Goal: Transaction & Acquisition: Purchase product/service

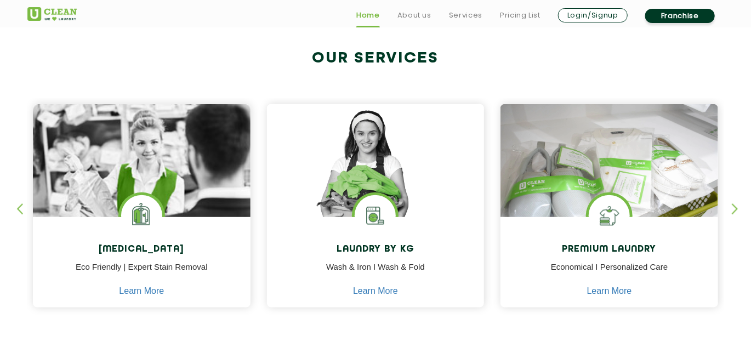
scroll to position [457, 0]
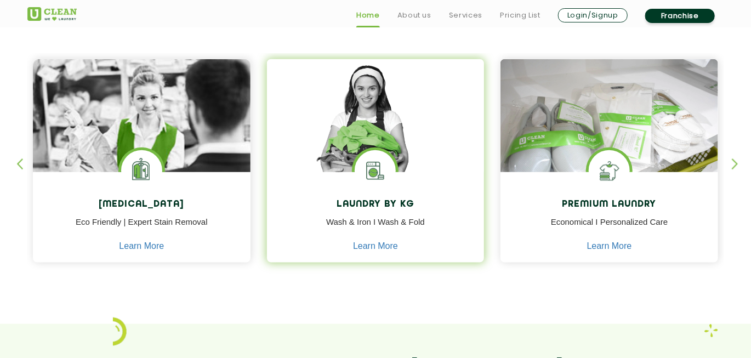
click at [387, 174] on img at bounding box center [375, 170] width 41 height 41
click at [382, 203] on h4 "Laundry by Kg" at bounding box center [375, 205] width 201 height 10
click at [370, 247] on link "Learn More" at bounding box center [375, 246] width 45 height 10
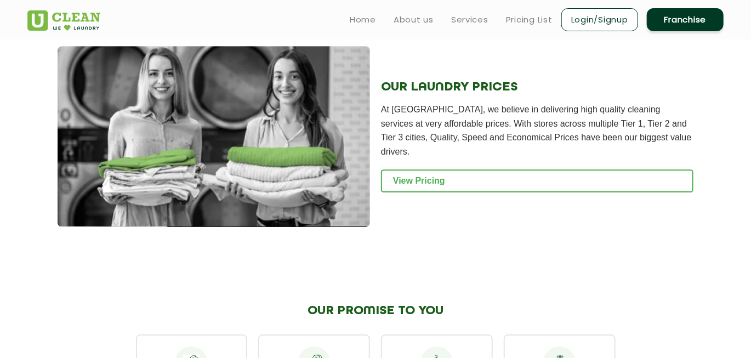
scroll to position [1462, 0]
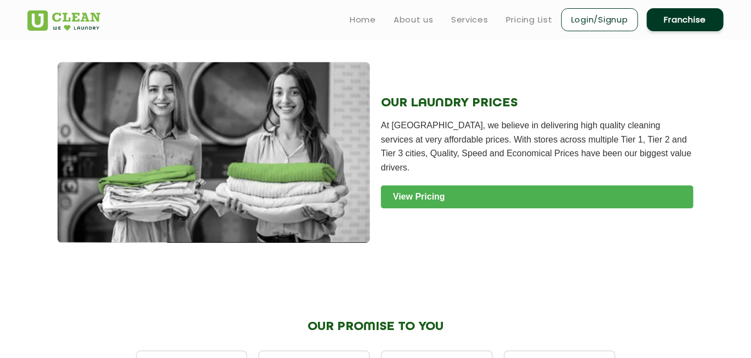
click at [447, 194] on link "View Pricing" at bounding box center [537, 196] width 313 height 23
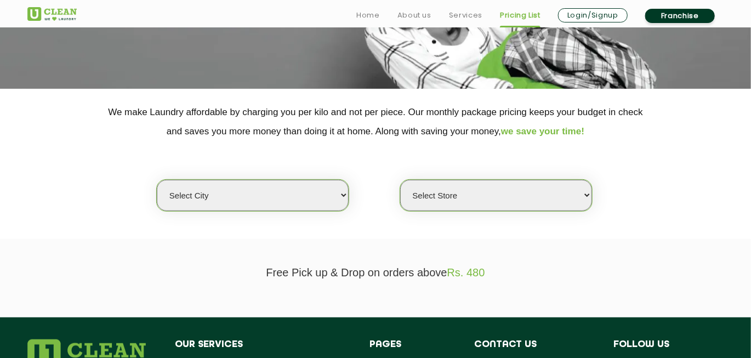
scroll to position [183, 0]
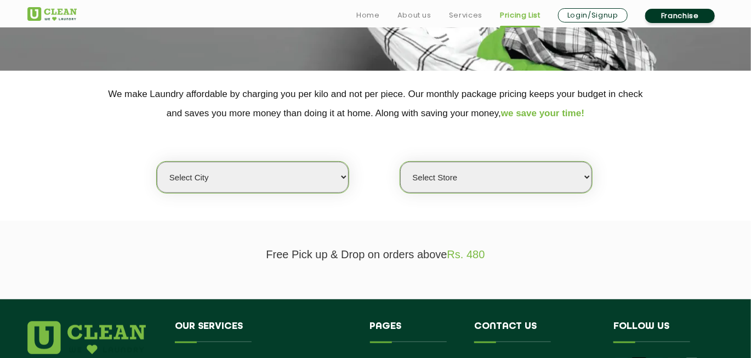
click at [343, 184] on select "Select city [GEOGRAPHIC_DATA] [GEOGRAPHIC_DATA] [GEOGRAPHIC_DATA] [GEOGRAPHIC_D…" at bounding box center [253, 177] width 192 height 31
select select "16"
click at [157, 162] on select "Select city [GEOGRAPHIC_DATA] [GEOGRAPHIC_DATA] [GEOGRAPHIC_DATA] [GEOGRAPHIC_D…" at bounding box center [253, 177] width 192 height 31
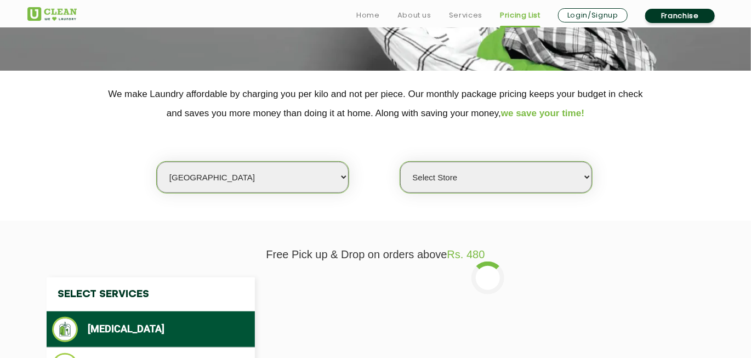
click at [442, 182] on select "Select Store UClean Deonar UClean LBS Marg UClean Chembur UClean Worli UClean […" at bounding box center [496, 177] width 192 height 31
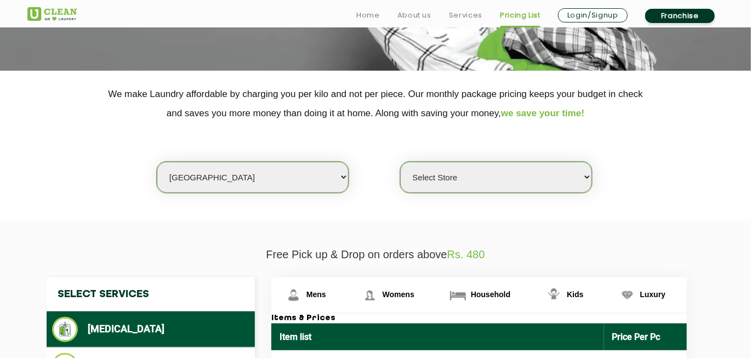
select select "435"
click at [400, 162] on select "Select Store UClean Deonar UClean LBS Marg UClean Chembur UClean Worli UClean K…" at bounding box center [496, 177] width 192 height 31
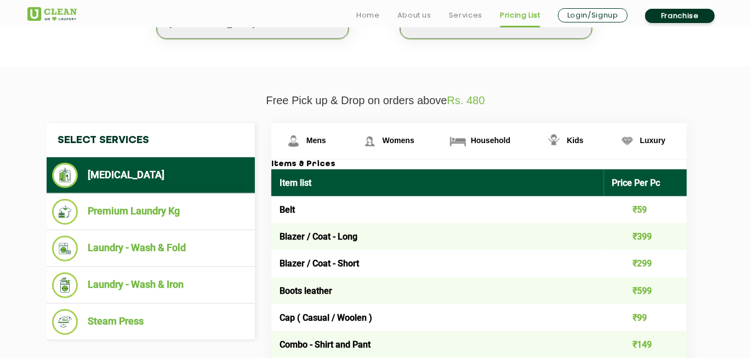
scroll to position [365, 0]
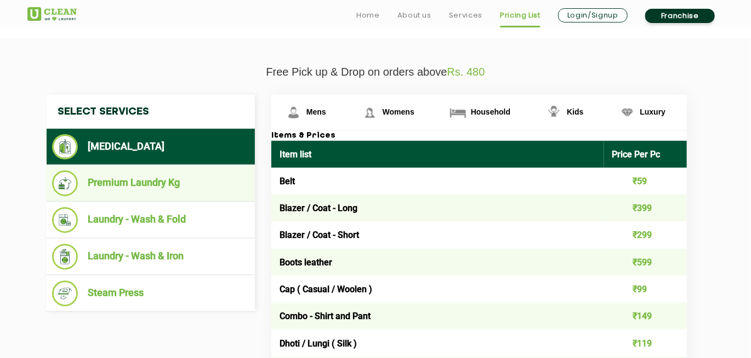
click at [172, 189] on li "Premium Laundry Kg" at bounding box center [150, 184] width 197 height 26
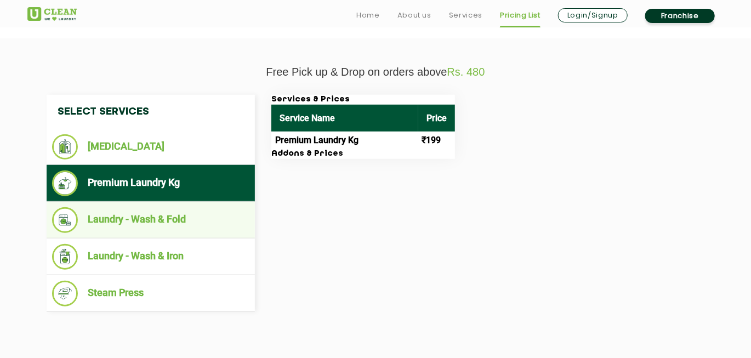
click at [180, 226] on li "Laundry - Wash & Fold" at bounding box center [150, 220] width 197 height 26
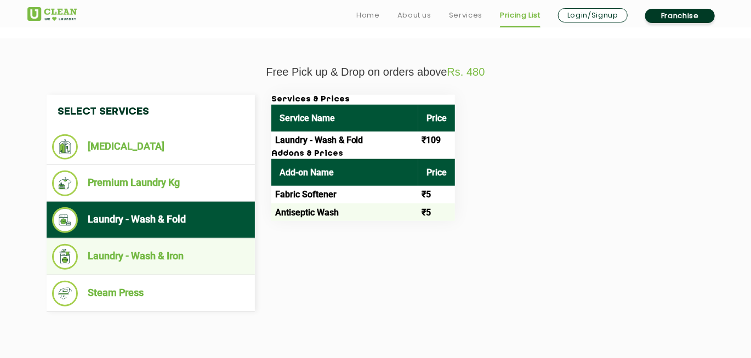
click at [166, 252] on li "Laundry - Wash & Iron" at bounding box center [150, 257] width 197 height 26
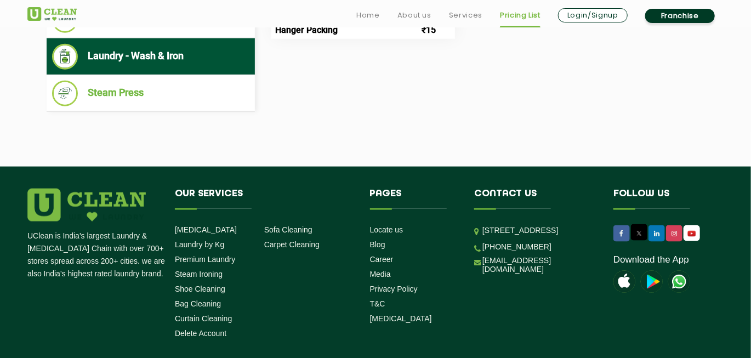
scroll to position [636, 0]
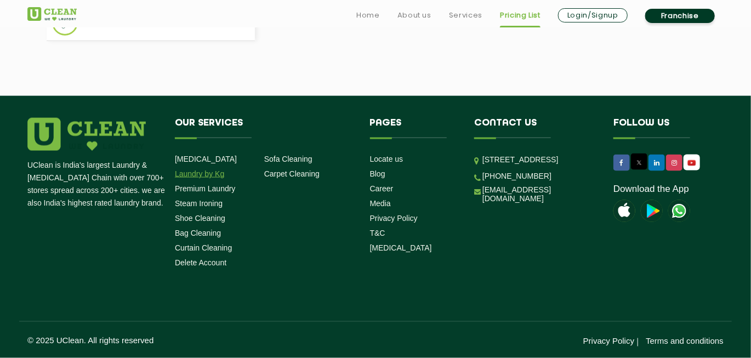
click at [197, 173] on link "Laundry by Kg" at bounding box center [199, 173] width 49 height 9
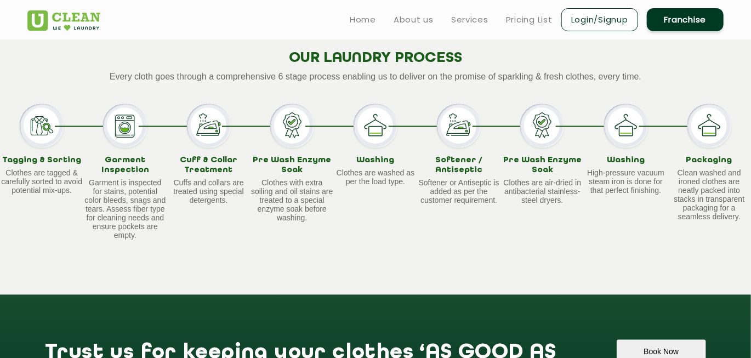
scroll to position [867, 0]
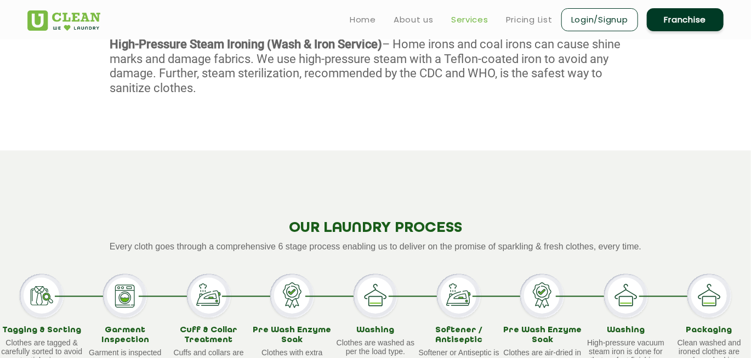
click at [468, 21] on link "Services" at bounding box center [469, 19] width 37 height 13
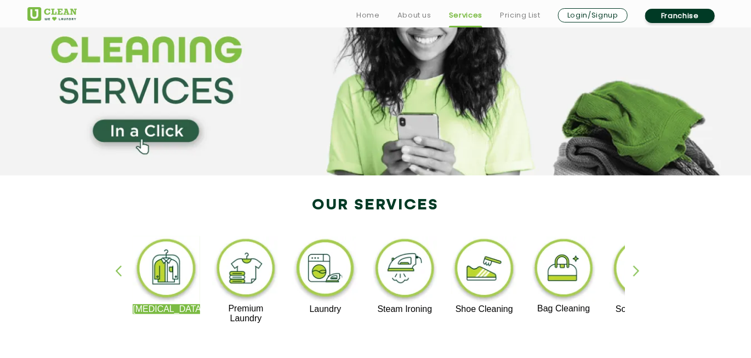
scroll to position [91, 0]
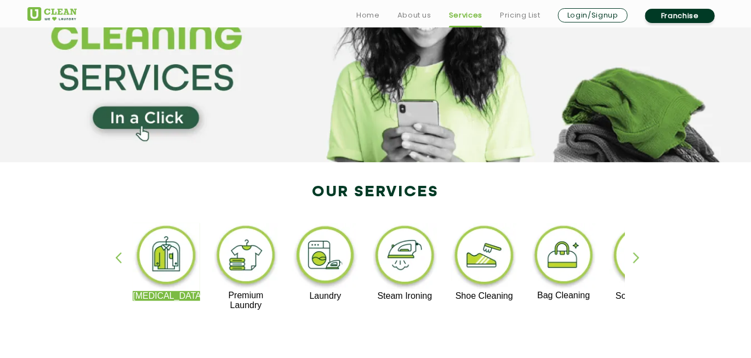
click at [120, 114] on section at bounding box center [375, 55] width 751 height 214
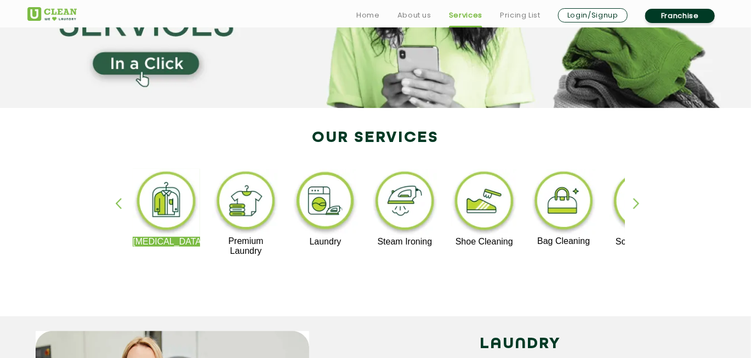
scroll to position [274, 0]
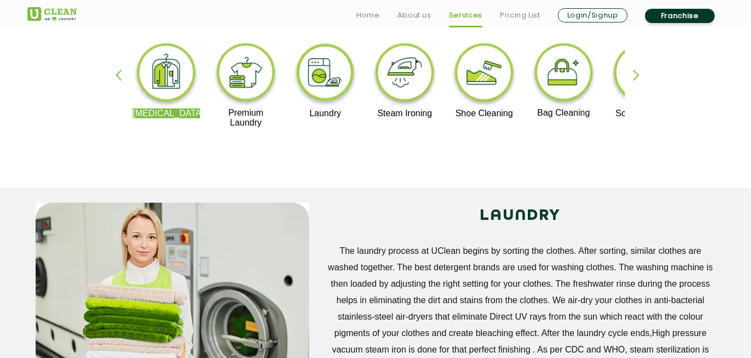
click at [637, 80] on div "button" at bounding box center [641, 85] width 16 height 30
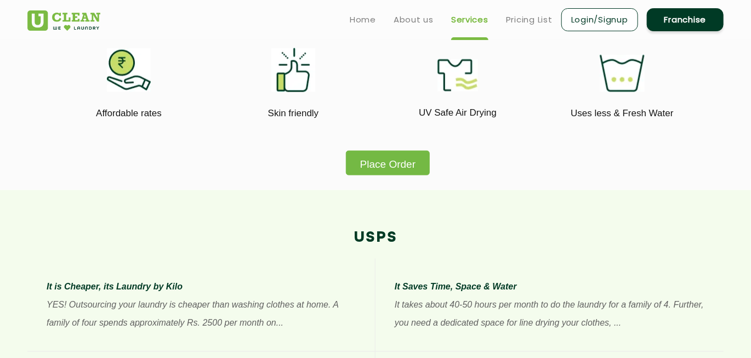
scroll to position [640, 0]
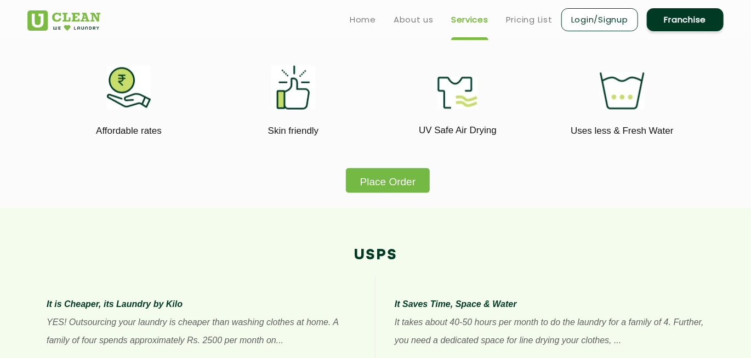
click at [374, 181] on button "Place Order" at bounding box center [388, 180] width 84 height 25
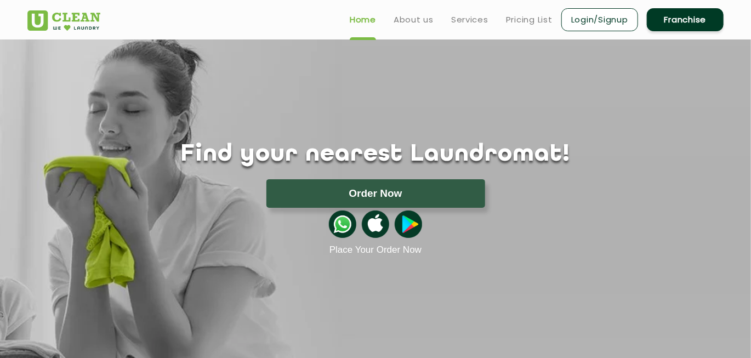
click at [376, 197] on button "Order Now" at bounding box center [375, 193] width 219 height 29
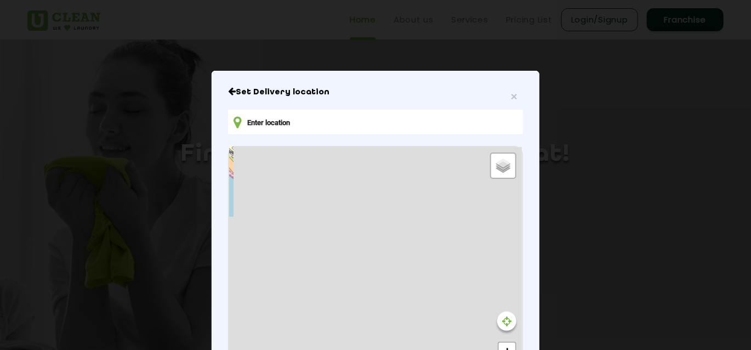
type input "5, Maharshi Karve Rd, Charni Road East, Opera House, Churchgate, Mumbai, Mahara…"
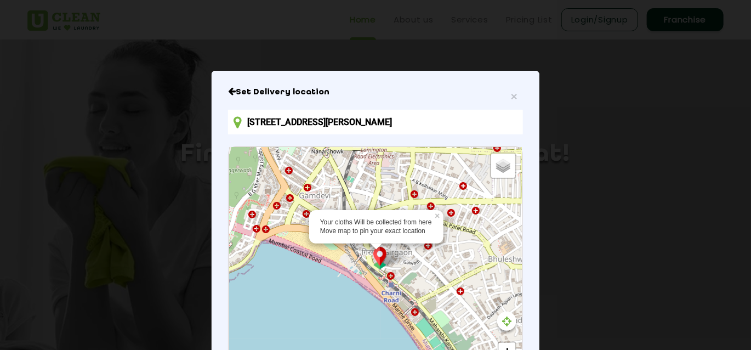
drag, startPoint x: 286, startPoint y: 128, endPoint x: 221, endPoint y: 105, distance: 69.4
click at [221, 105] on div "× Set Delivery location 5, Maharshi Karve Rd, Charni Road East, Opera House, Ch…" at bounding box center [376, 277] width 328 height 413
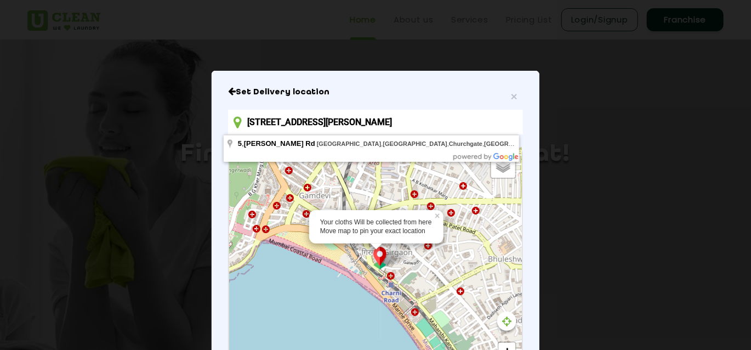
click at [295, 123] on input "5, Maharshi Karve Rd, Charni Road East, Opera House, Churchgate, Mumbai, Mahara…" at bounding box center [375, 122] width 295 height 25
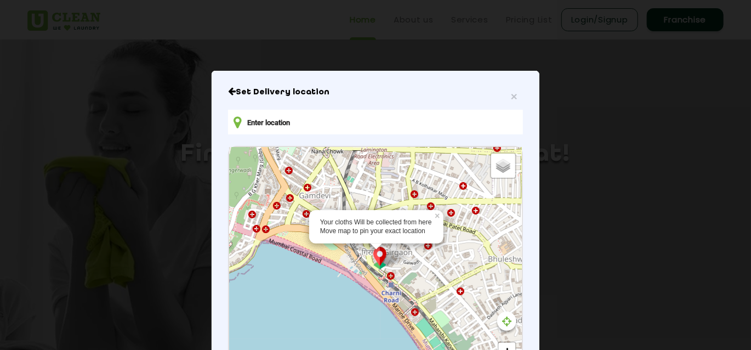
click at [229, 95] on icon "Close" at bounding box center [232, 91] width 8 height 9
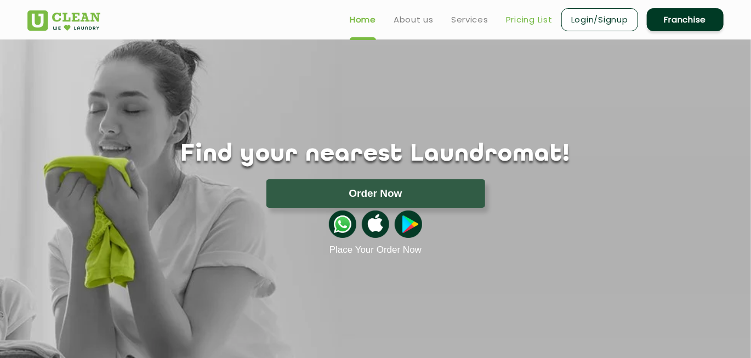
click at [539, 23] on link "Pricing List" at bounding box center [529, 19] width 47 height 13
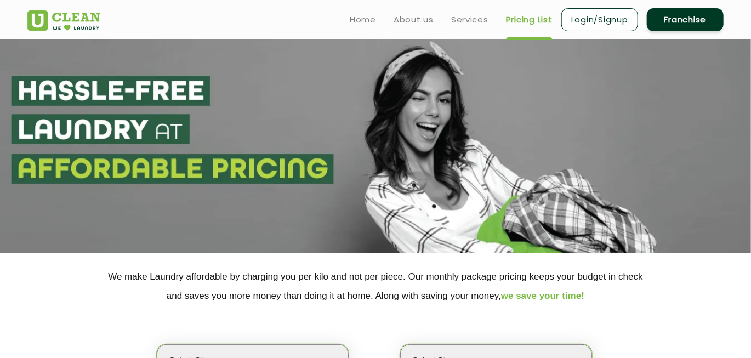
select select "0"
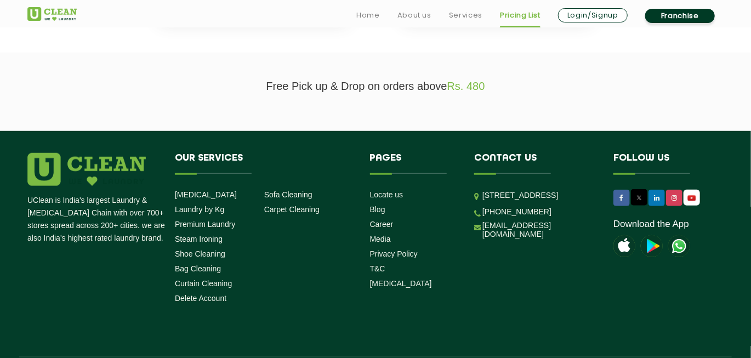
scroll to position [365, 0]
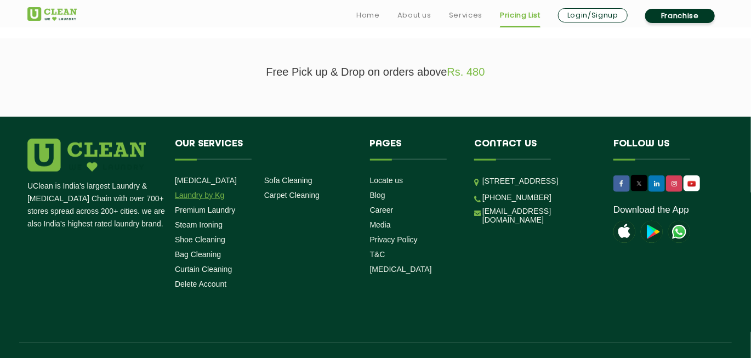
click at [214, 197] on link "Laundry by Kg" at bounding box center [199, 195] width 49 height 9
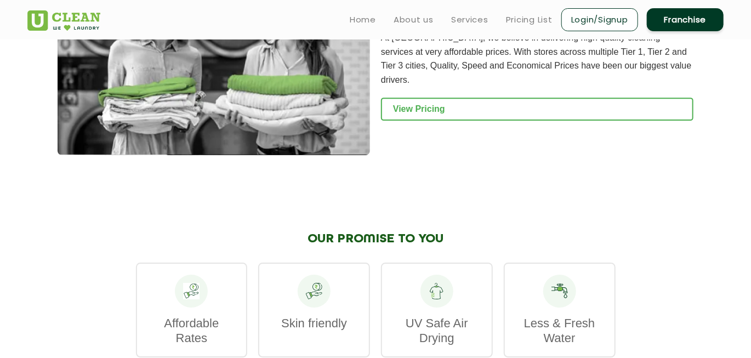
scroll to position [1462, 0]
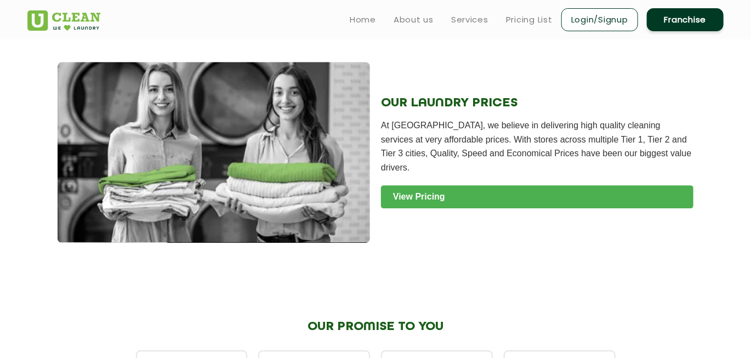
click at [436, 185] on link "View Pricing" at bounding box center [537, 196] width 313 height 23
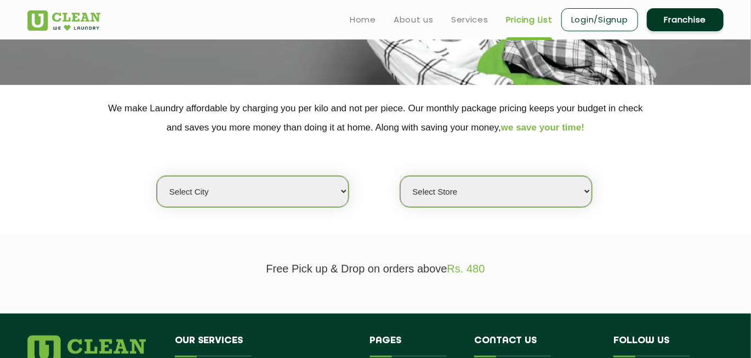
scroll to position [183, 0]
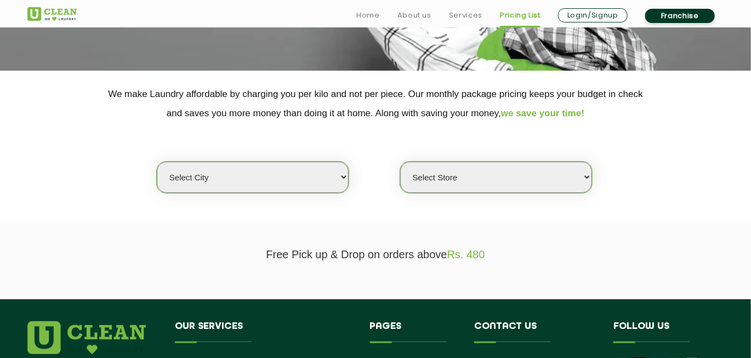
click at [298, 175] on select "Select city Aalo Abu Dhabi Agartala Agra Ahmedabad Akola Aligarh Alwar - UClean…" at bounding box center [253, 177] width 192 height 31
click at [248, 251] on p "Free Pick up & Drop on orders above Rs. 480" at bounding box center [375, 254] width 696 height 13
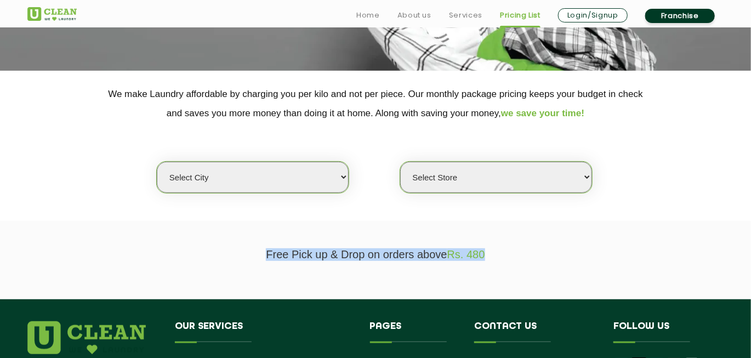
drag, startPoint x: 485, startPoint y: 252, endPoint x: 199, endPoint y: 251, distance: 286.2
click at [199, 251] on p "Free Pick up & Drop on orders above Rs. 480" at bounding box center [375, 254] width 696 height 13
click at [455, 260] on section "Free Pick up & Drop on orders above Rs. 480" at bounding box center [375, 260] width 751 height 78
drag, startPoint x: 267, startPoint y: 251, endPoint x: 628, endPoint y: 251, distance: 361.3
click at [628, 251] on p "Free Pick up & Drop on orders above Rs. 480" at bounding box center [375, 254] width 696 height 13
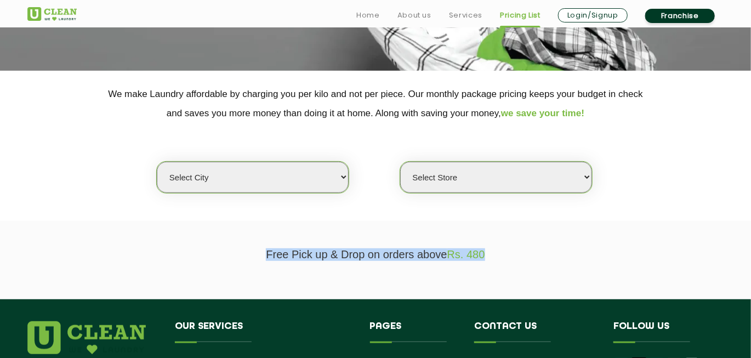
click at [485, 257] on span "Rs. 480" at bounding box center [466, 254] width 38 height 12
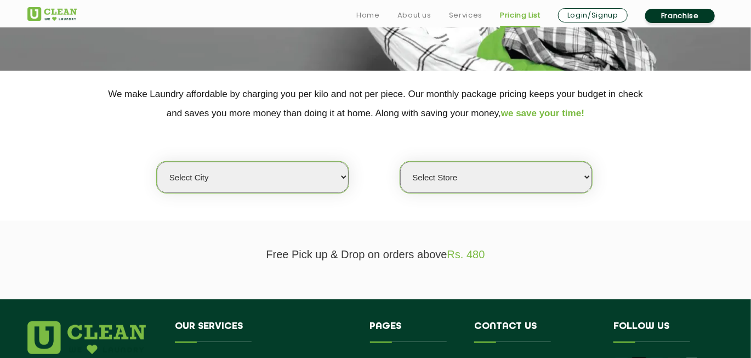
click at [485, 257] on span "Rs. 480" at bounding box center [466, 254] width 38 height 12
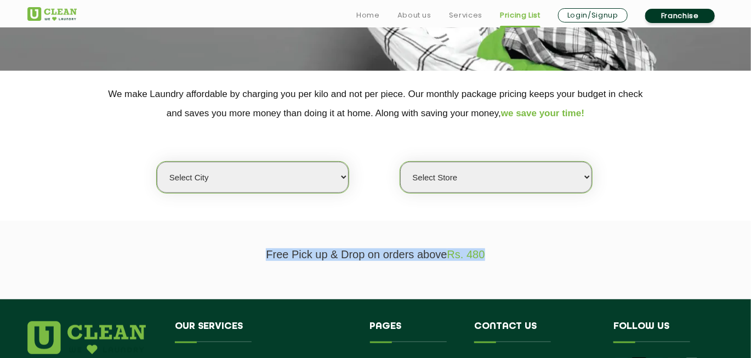
click at [485, 257] on span "Rs. 480" at bounding box center [466, 254] width 38 height 12
drag, startPoint x: 484, startPoint y: 257, endPoint x: 254, endPoint y: 260, distance: 230.3
click at [254, 260] on section "Free Pick up & Drop on orders above Rs. 480" at bounding box center [375, 260] width 751 height 78
click at [285, 250] on p "Free Pick up & Drop on orders above Rs. 480" at bounding box center [375, 254] width 696 height 13
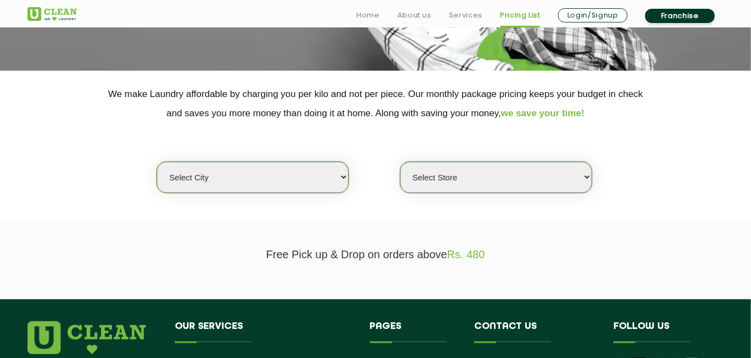
click at [271, 250] on p "Free Pick up & Drop on orders above Rs. 480" at bounding box center [375, 254] width 696 height 13
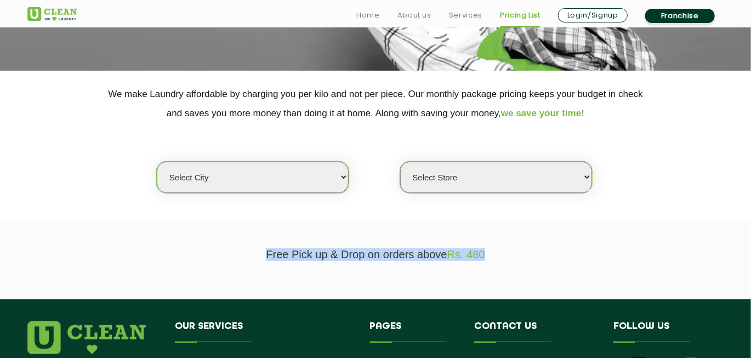
click at [271, 250] on p "Free Pick up & Drop on orders above Rs. 480" at bounding box center [375, 254] width 696 height 13
click at [320, 170] on select "Select city Aalo Abu Dhabi Agartala Agra Ahmedabad Akola Aligarh Alwar - UClean…" at bounding box center [253, 177] width 192 height 31
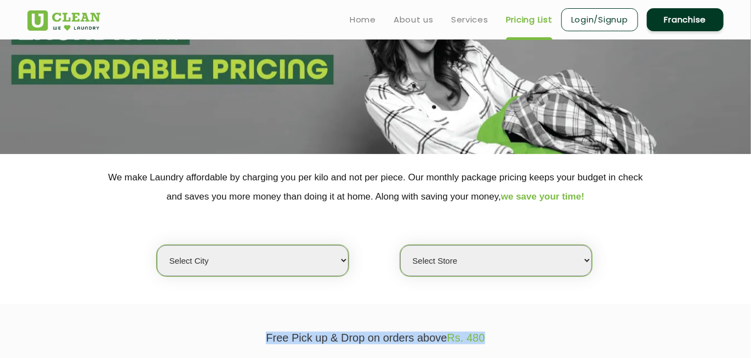
scroll to position [91, 0]
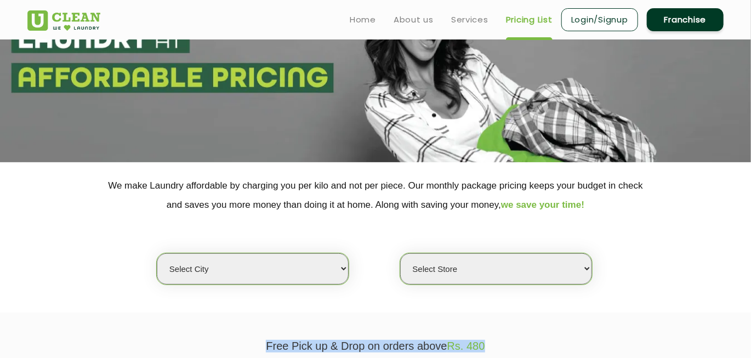
click at [226, 282] on select "Select city Aalo Abu Dhabi Agartala Agra Ahmedabad Akola Aligarh Alwar - UClean…" at bounding box center [253, 268] width 192 height 31
select select "16"
click at [157, 253] on select "Select city Aalo Abu Dhabi Agartala Agra Ahmedabad Akola Aligarh Alwar - UClean…" at bounding box center [253, 268] width 192 height 31
select select "0"
click at [236, 270] on select "Select city Aalo Abu Dhabi Agartala Agra Ahmedabad Akola Aligarh Alwar - UClean…" at bounding box center [253, 268] width 192 height 31
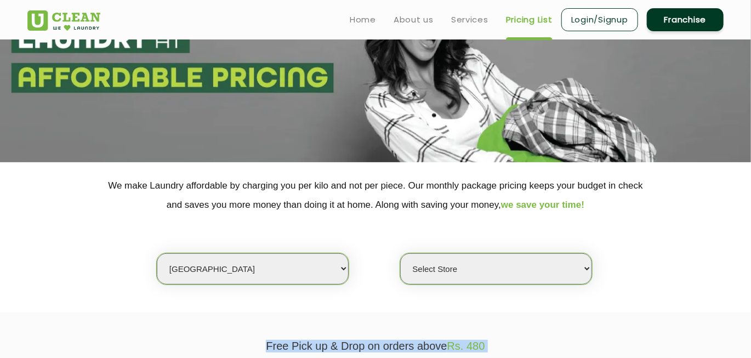
select select "149"
click at [157, 253] on select "Select city Aalo Abu Dhabi Agartala Agra Ahmedabad Akola Aligarh Alwar - UClean…" at bounding box center [253, 268] width 192 height 31
select select "0"
click at [489, 281] on select "Select Store UClean Select Bandra" at bounding box center [496, 268] width 192 height 31
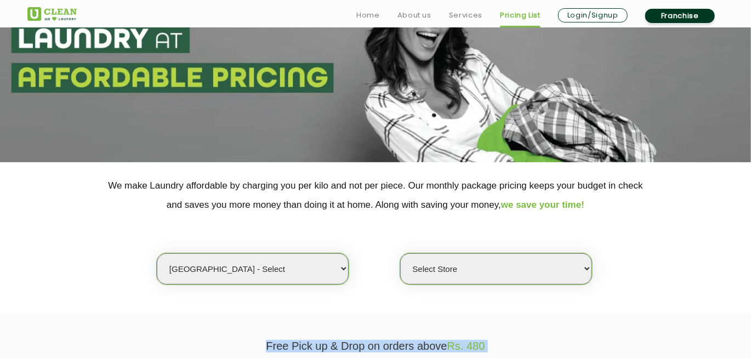
scroll to position [183, 0]
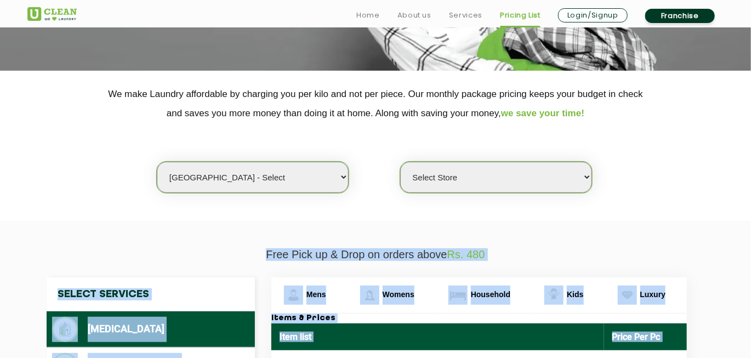
click at [459, 171] on select "Select Store UClean Select Bandra" at bounding box center [496, 177] width 192 height 31
click at [286, 188] on select "Select city Aalo Abu Dhabi Agartala Agra Ahmedabad Akola Aligarh Alwar - UClean…" at bounding box center [253, 177] width 192 height 31
select select "16"
click at [157, 162] on select "Select city Aalo Abu Dhabi Agartala Agra Ahmedabad Akola Aligarh Alwar - UClean…" at bounding box center [253, 177] width 192 height 31
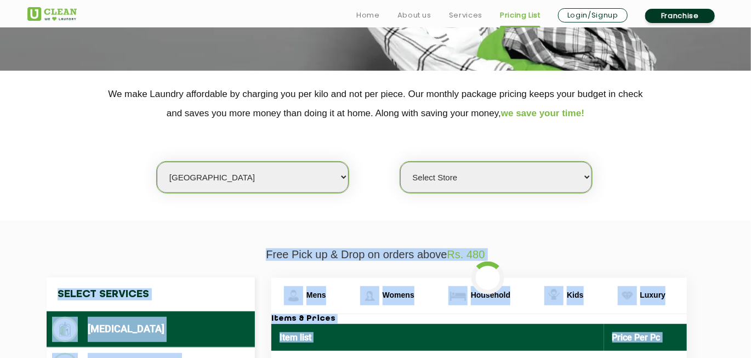
click at [433, 172] on select "Select Store UClean Select Bandra" at bounding box center [496, 177] width 192 height 31
click at [255, 183] on select "Select city Aalo Abu Dhabi Agartala Agra Ahmedabad Akola Aligarh Alwar - UClean…" at bounding box center [253, 177] width 192 height 31
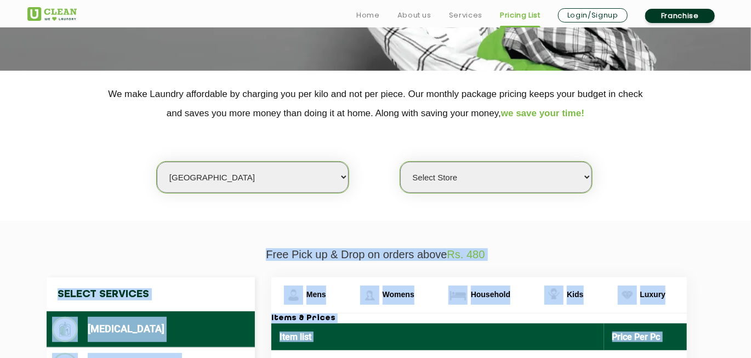
select select "0"
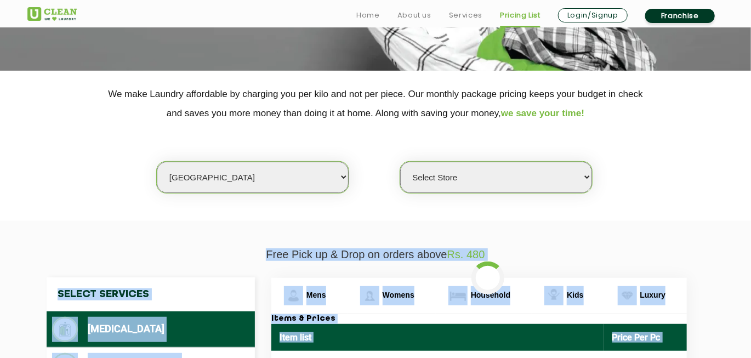
click at [463, 248] on span "Rs. 480" at bounding box center [466, 254] width 38 height 12
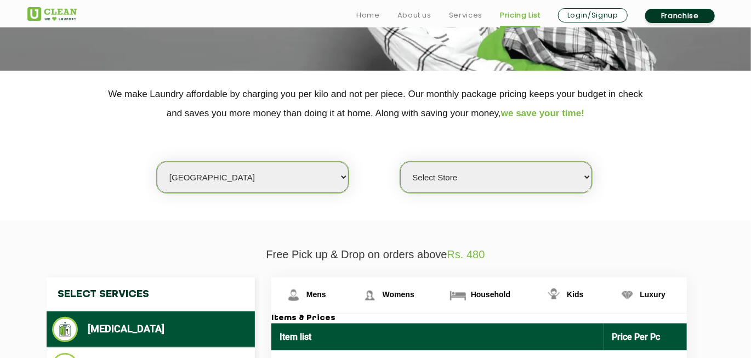
click at [268, 182] on select "Select city Aalo Abu Dhabi Agartala Agra Ahmedabad Akola Aligarh Alwar - UClean…" at bounding box center [253, 177] width 192 height 31
select select "100"
click at [157, 162] on select "Select city Aalo Abu Dhabi Agartala Agra Ahmedabad Akola Aligarh Alwar - UClean…" at bounding box center [253, 177] width 192 height 31
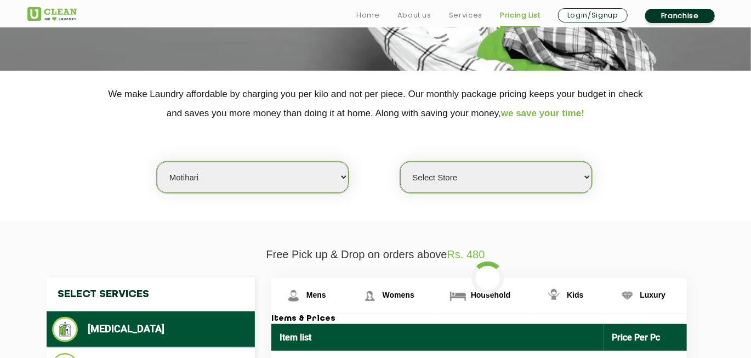
select select "0"
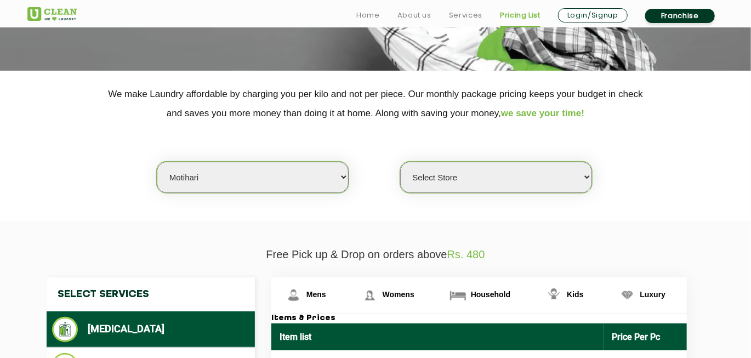
click at [196, 178] on select "Select city Aalo Abu Dhabi Agartala Agra Ahmedabad Akola Aligarh Alwar - UClean…" at bounding box center [253, 177] width 192 height 31
select select "16"
click at [157, 162] on select "Select city Aalo Abu Dhabi Agartala Agra Ahmedabad Akola Aligarh Alwar - UClean…" at bounding box center [253, 177] width 192 height 31
click at [472, 166] on select "Select Store UClean Deonar UClean LBS Marg UClean Chembur UClean Worli UClean K…" at bounding box center [496, 177] width 192 height 31
select select "435"
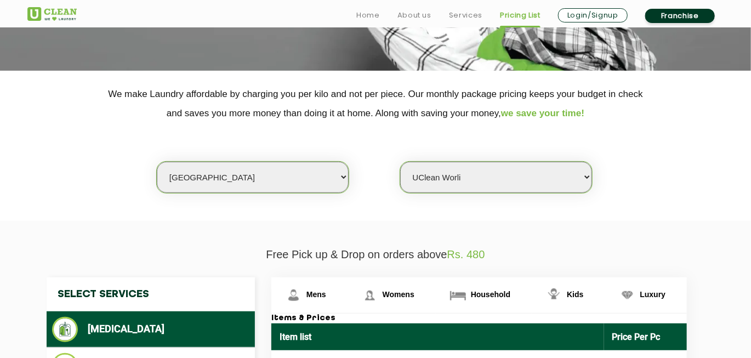
click at [400, 162] on select "Select Store UClean Deonar UClean LBS Marg UClean Chembur UClean Worli UClean K…" at bounding box center [496, 177] width 192 height 31
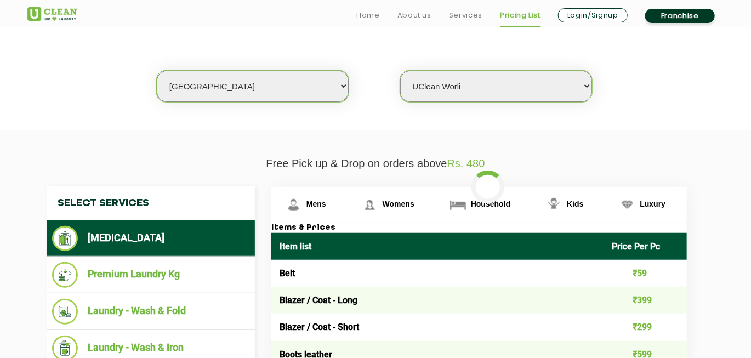
scroll to position [365, 0]
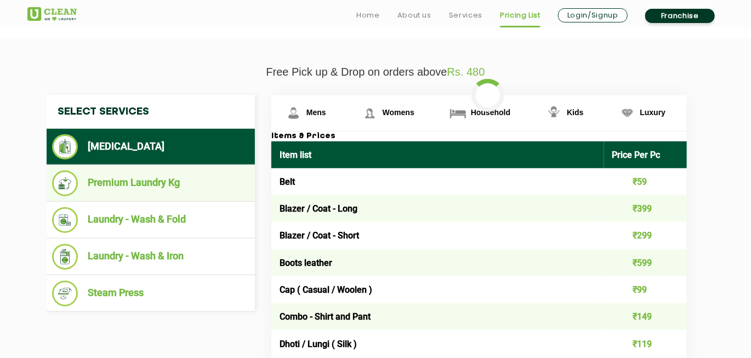
click at [160, 190] on li "Premium Laundry Kg" at bounding box center [150, 184] width 197 height 26
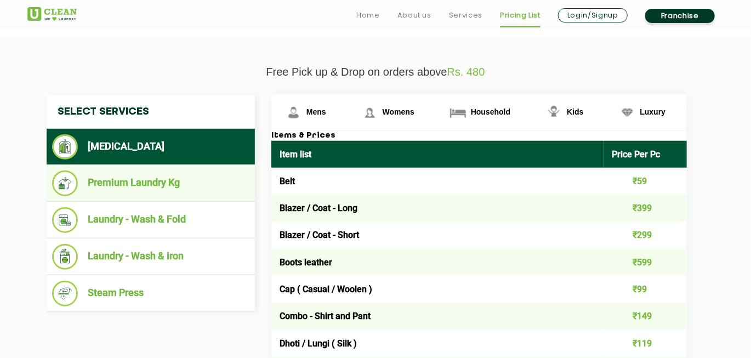
click at [124, 178] on li "Premium Laundry Kg" at bounding box center [150, 184] width 197 height 26
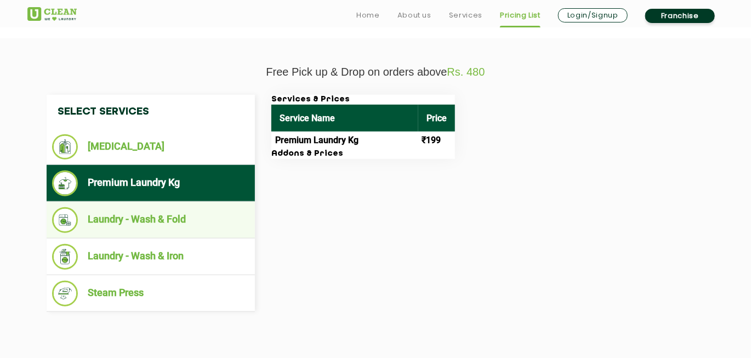
click at [99, 221] on li "Laundry - Wash & Fold" at bounding box center [150, 220] width 197 height 26
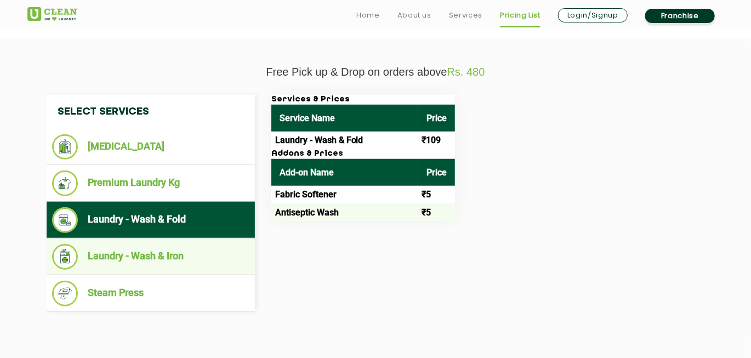
click at [127, 253] on li "Laundry - Wash & Iron" at bounding box center [150, 257] width 197 height 26
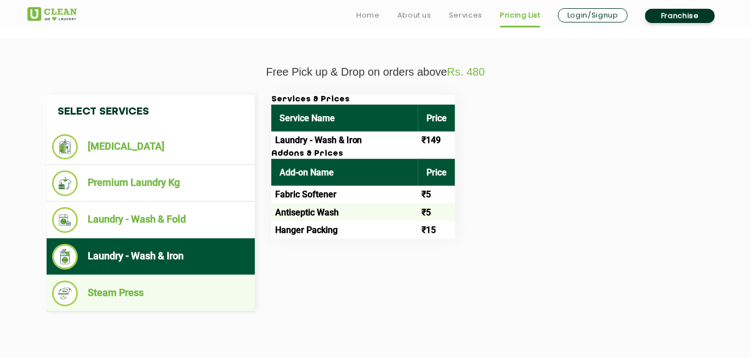
click at [141, 293] on li "Steam Press" at bounding box center [150, 294] width 197 height 26
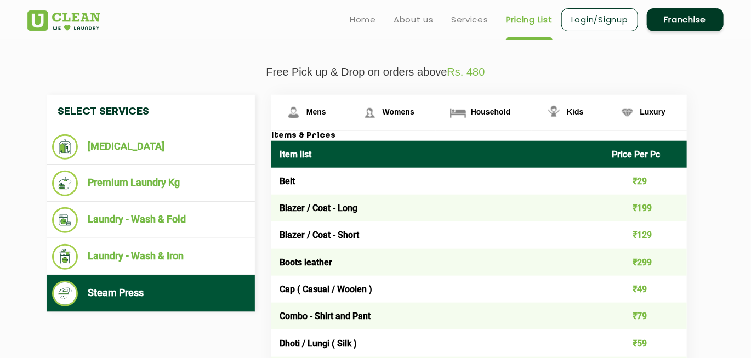
click at [66, 29] on img at bounding box center [63, 20] width 73 height 20
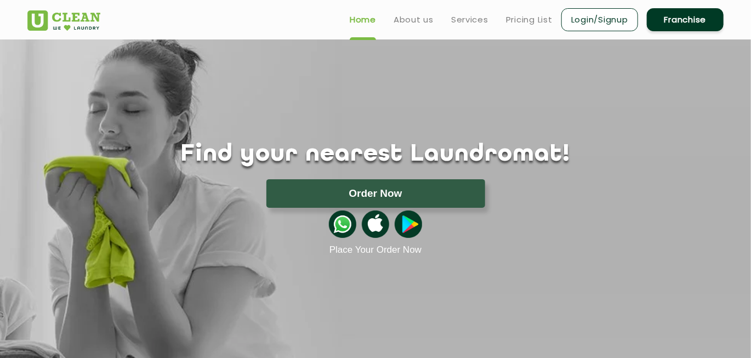
click at [364, 20] on link "Home" at bounding box center [363, 19] width 26 height 13
click at [480, 21] on link "Services" at bounding box center [469, 19] width 37 height 13
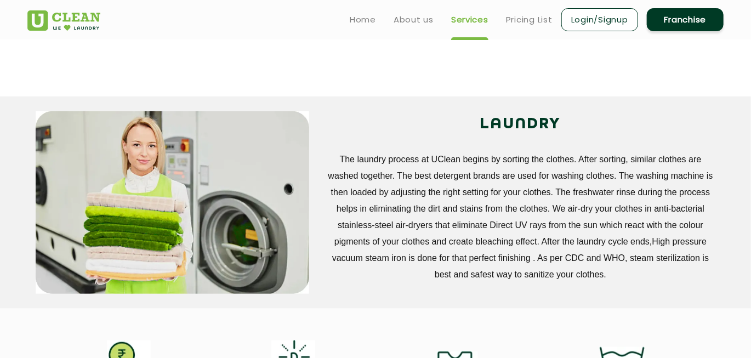
scroll to position [274, 0]
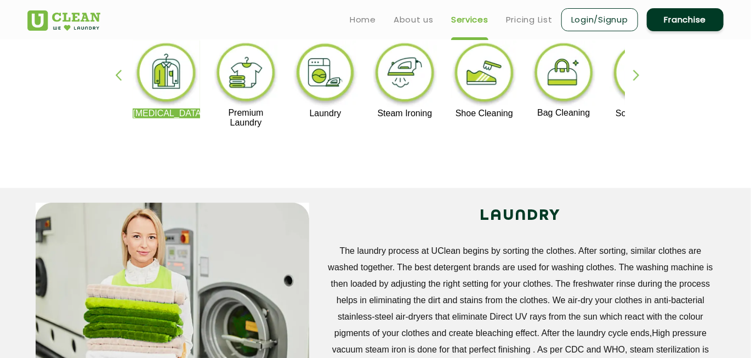
click at [252, 84] on img at bounding box center [245, 74] width 67 height 67
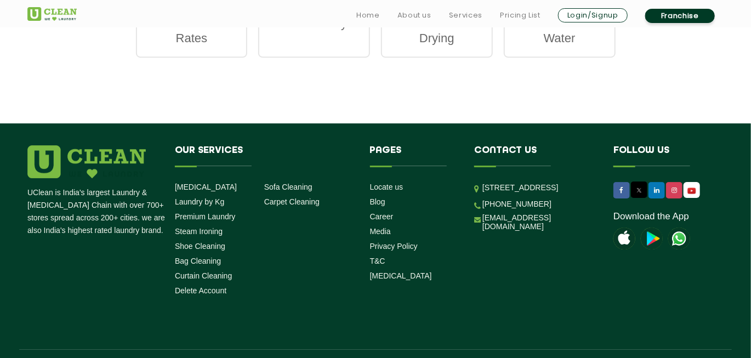
scroll to position [1551, 0]
